Goal: Transaction & Acquisition: Subscribe to service/newsletter

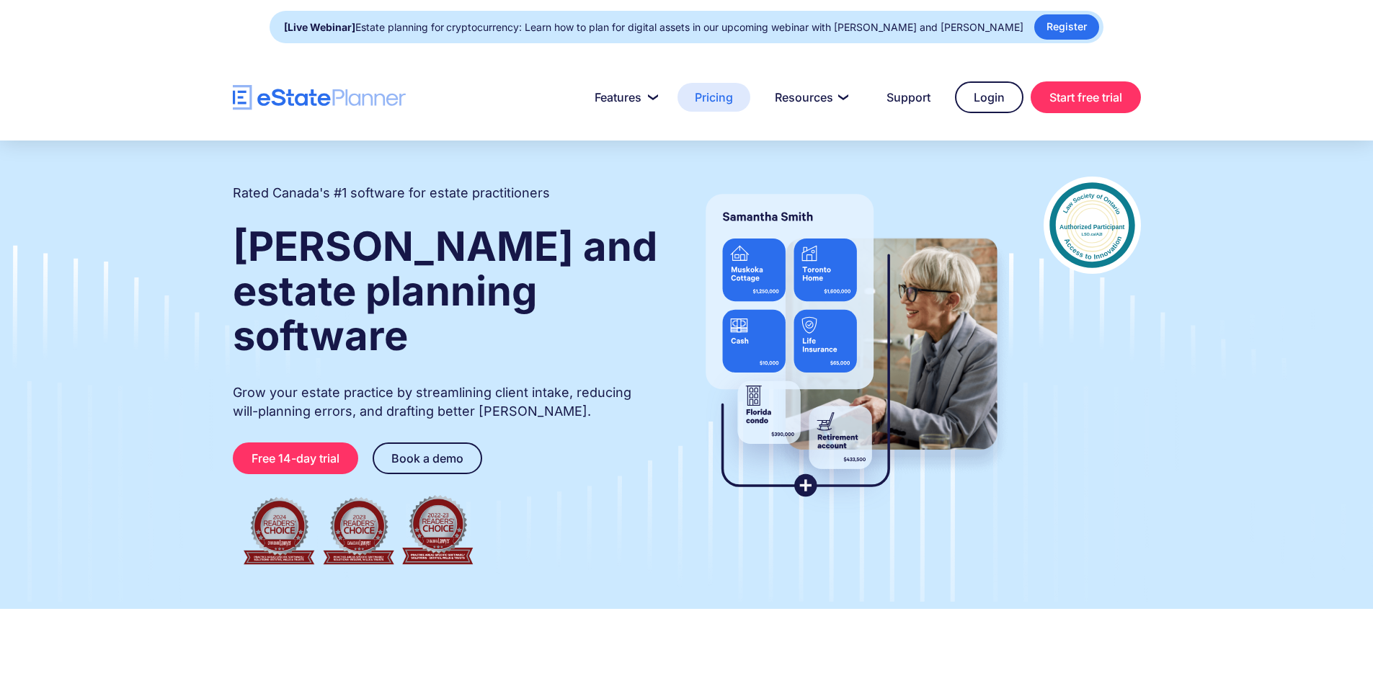
click at [730, 99] on link "Pricing" at bounding box center [713, 97] width 73 height 29
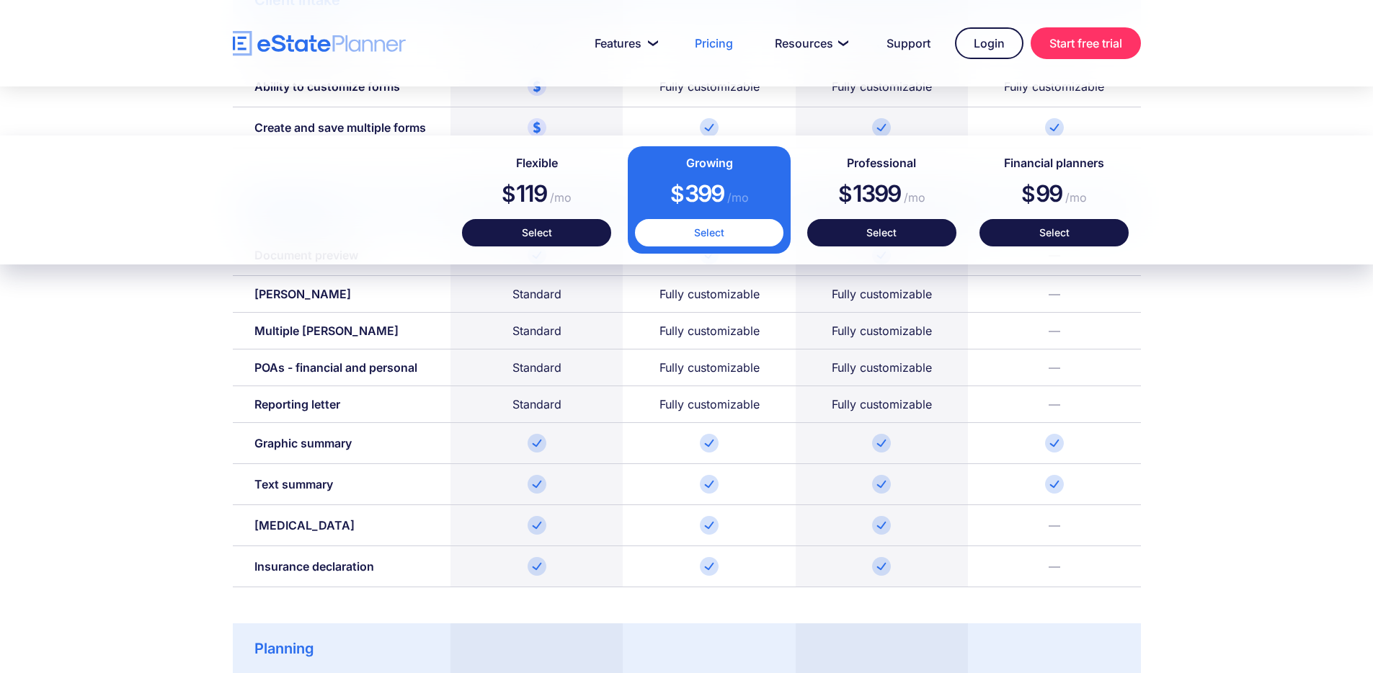
scroll to position [1460, 0]
